Goal: Transaction & Acquisition: Purchase product/service

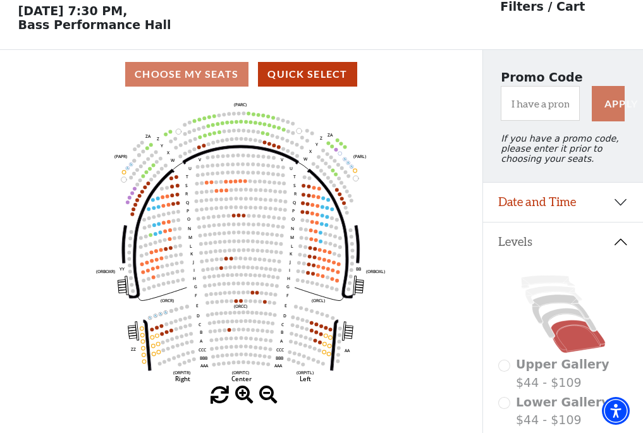
scroll to position [59, 0]
